Goal: Check status: Check status

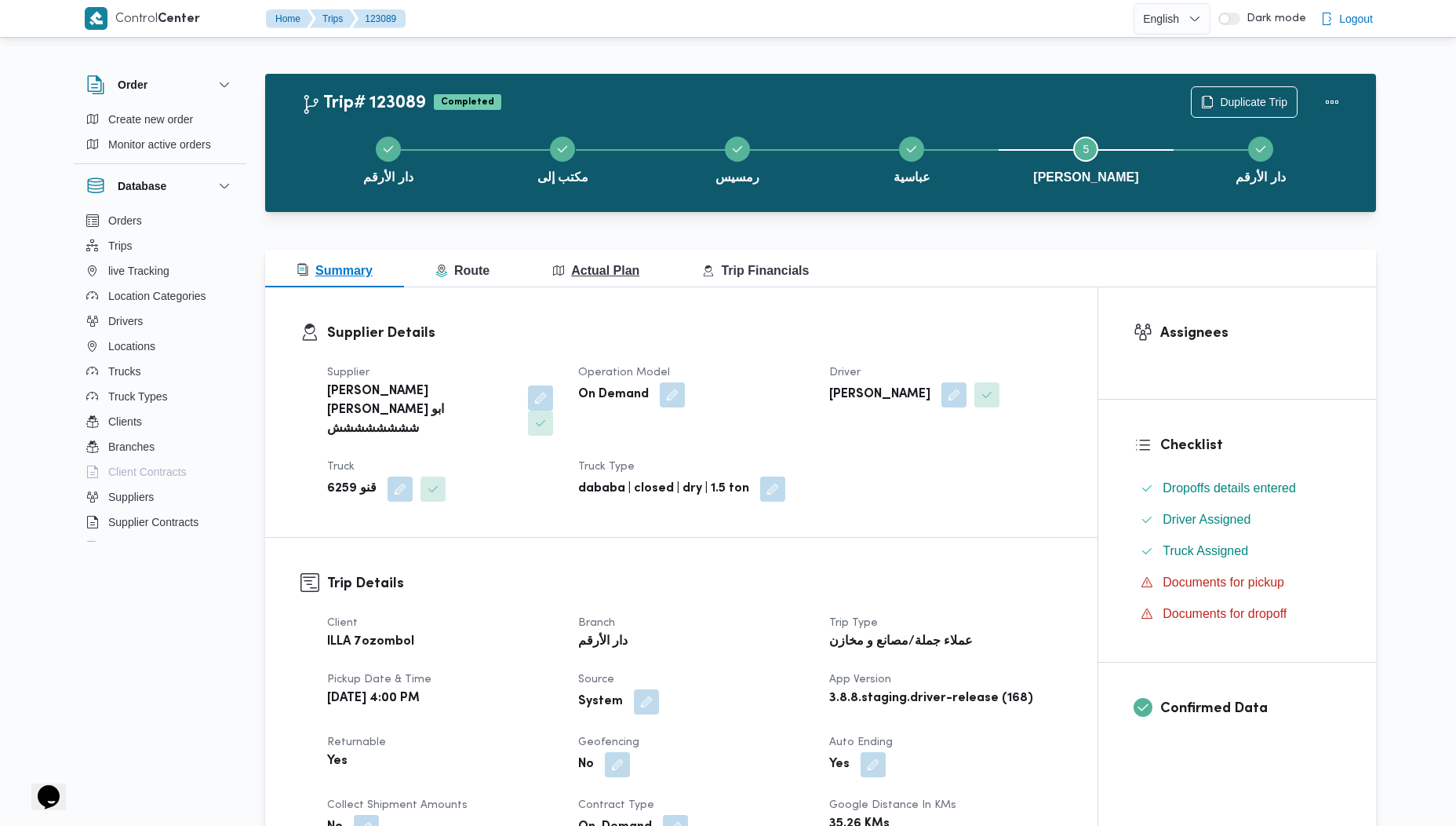
click at [586, 273] on span "Actual Plan" at bounding box center [596, 271] width 87 height 13
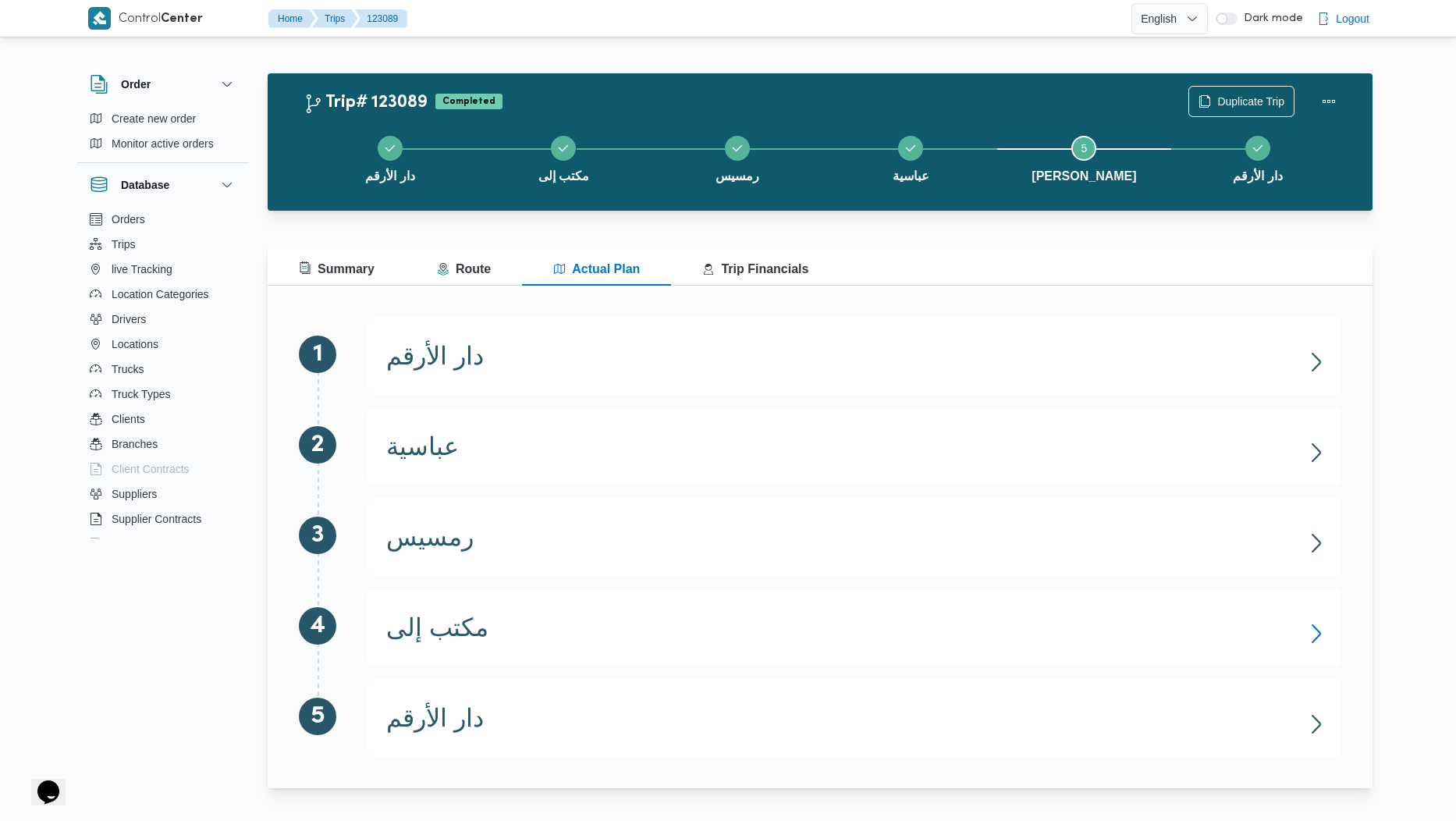
click at [1313, 640] on icon "button" at bounding box center [1316, 634] width 25 height 25
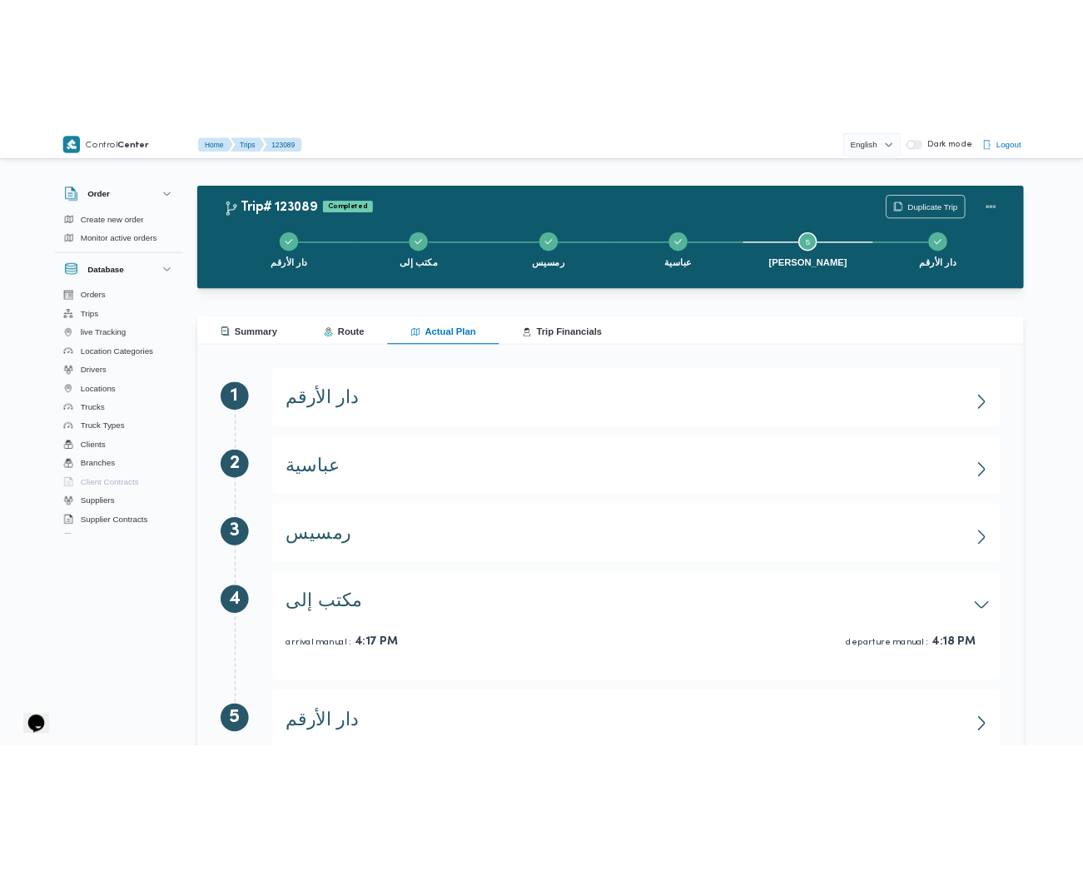
scroll to position [58, 0]
